Goal: Find specific page/section: Find specific page/section

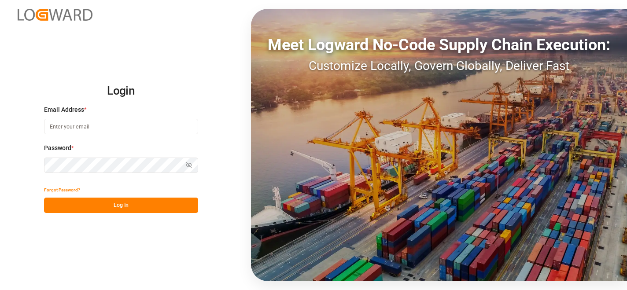
click at [121, 124] on input at bounding box center [121, 126] width 154 height 15
click at [123, 127] on input at bounding box center [121, 126] width 154 height 15
click at [105, 246] on div "Login Email Address * Email is required. Password * Show password Password is r…" at bounding box center [313, 145] width 627 height 290
click at [117, 128] on input at bounding box center [121, 126] width 154 height 15
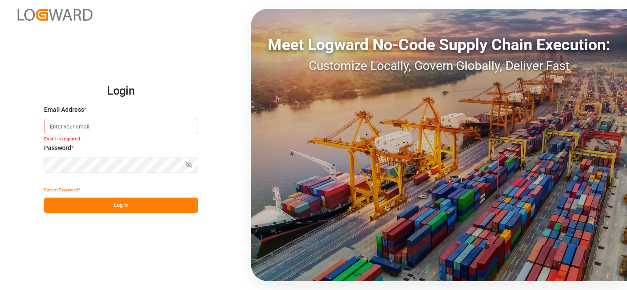
click at [117, 128] on input at bounding box center [121, 126] width 154 height 15
paste input "[PERSON_NAME][EMAIL_ADDRESS][PERSON_NAME][DOMAIN_NAME]"
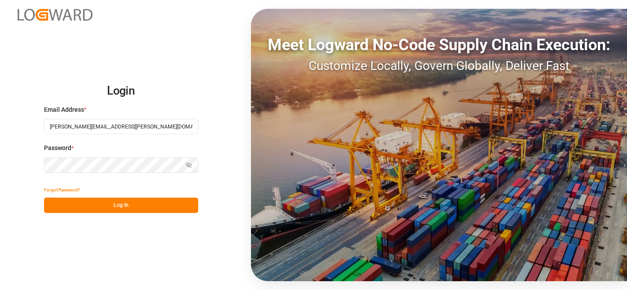
type input "[PERSON_NAME][EMAIL_ADDRESS][PERSON_NAME][DOMAIN_NAME]"
click at [117, 204] on button "Log In" at bounding box center [121, 205] width 154 height 15
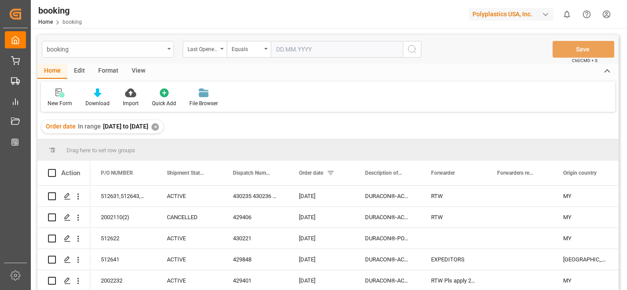
click at [169, 49] on icon "open menu" at bounding box center [169, 49] width 4 height 2
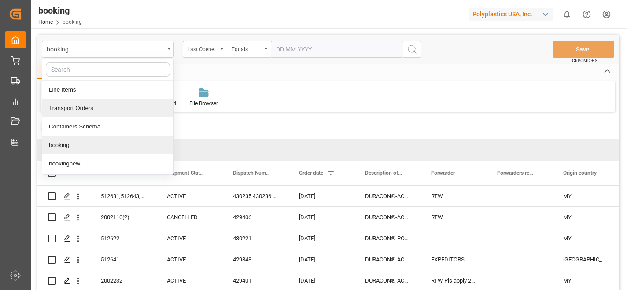
click at [103, 112] on div "Transport Orders" at bounding box center [107, 108] width 131 height 18
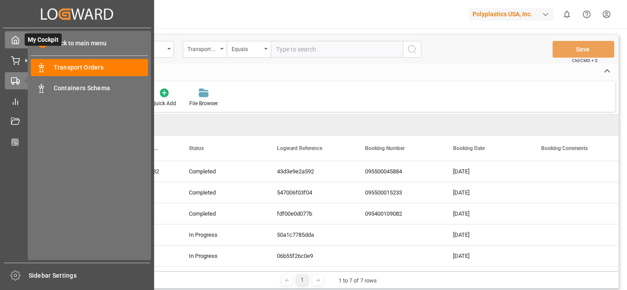
click at [15, 40] on icon at bounding box center [15, 40] width 9 height 9
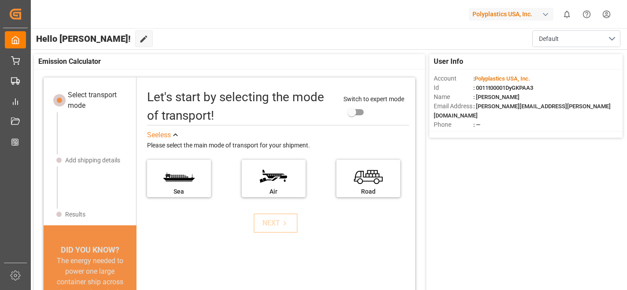
click at [545, 14] on div "button" at bounding box center [545, 14] width 9 height 9
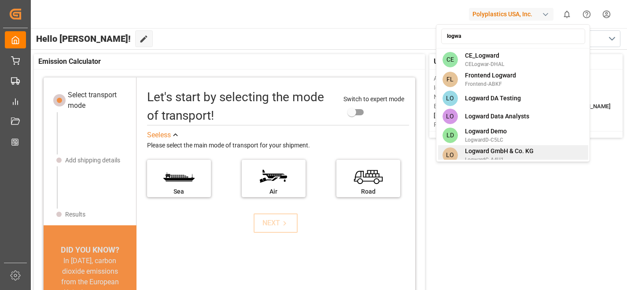
type input "logwa"
click at [517, 152] on span "Logward GmbH & Co. KG" at bounding box center [499, 151] width 69 height 9
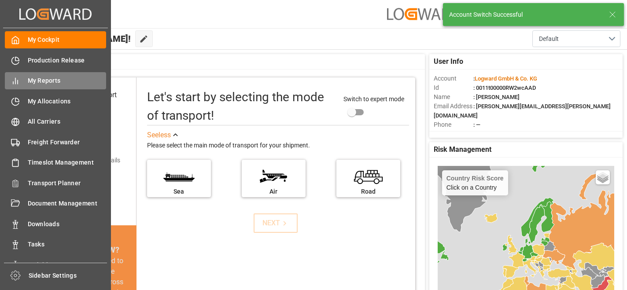
click at [43, 83] on span "My Reports" at bounding box center [67, 80] width 79 height 9
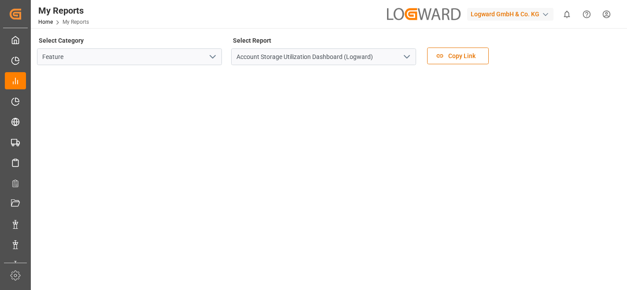
click at [214, 58] on icon "open menu" at bounding box center [212, 56] width 11 height 11
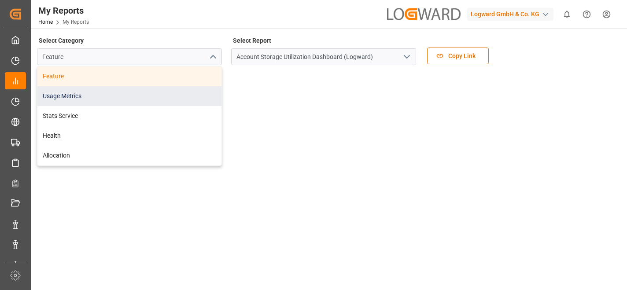
click at [161, 96] on div "Usage Metrics" at bounding box center [129, 96] width 184 height 20
